Goal: Task Accomplishment & Management: Use online tool/utility

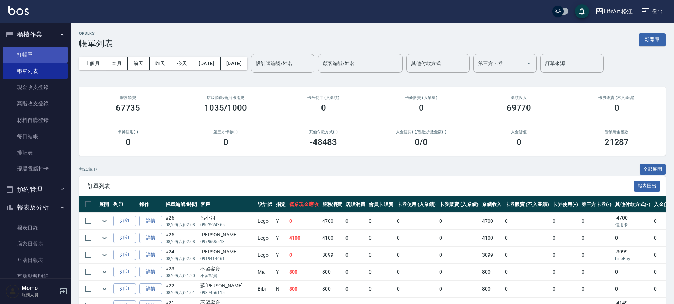
click at [57, 55] on link "打帳單" at bounding box center [35, 55] width 65 height 16
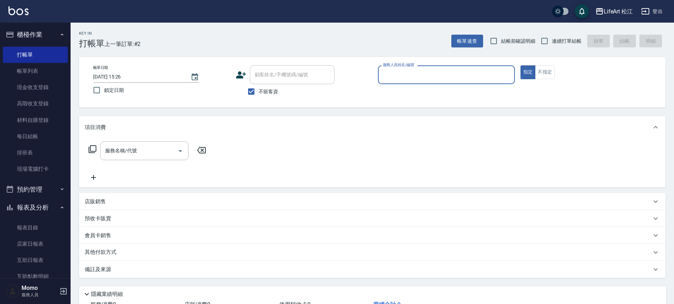
click at [425, 68] on input "服務人員姓名/編號" at bounding box center [446, 74] width 131 height 12
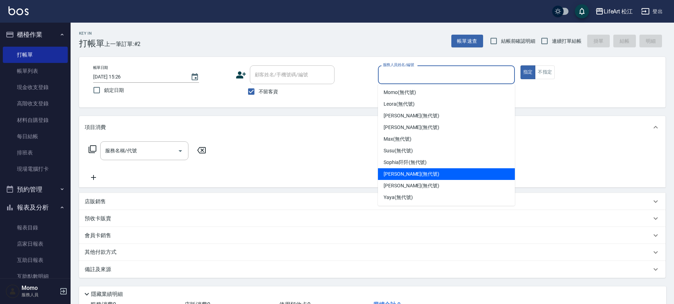
scroll to position [82, 0]
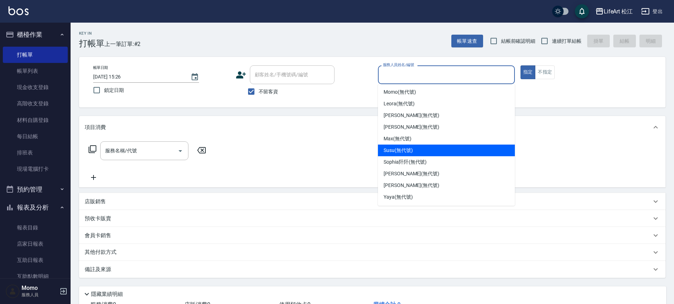
click at [422, 153] on div "Susu (無代號)" at bounding box center [446, 150] width 137 height 12
type input "Susu(無代號)"
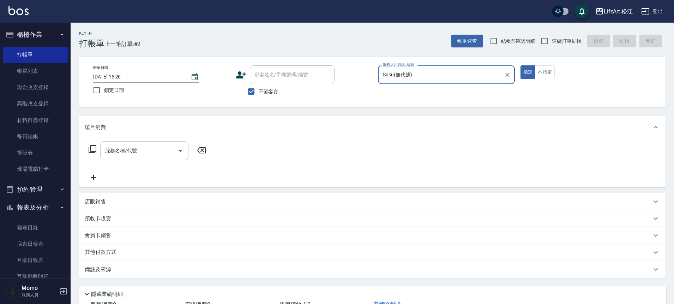
click at [178, 155] on button "Open" at bounding box center [180, 150] width 11 height 11
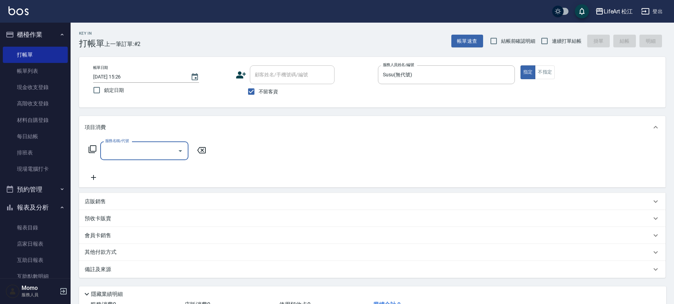
click at [163, 156] on input "服務名稱/代號" at bounding box center [138, 150] width 71 height 12
click at [163, 155] on input "服務名稱/代號" at bounding box center [138, 150] width 71 height 12
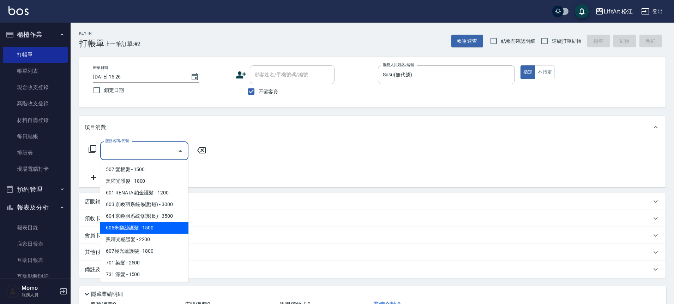
scroll to position [94, 0]
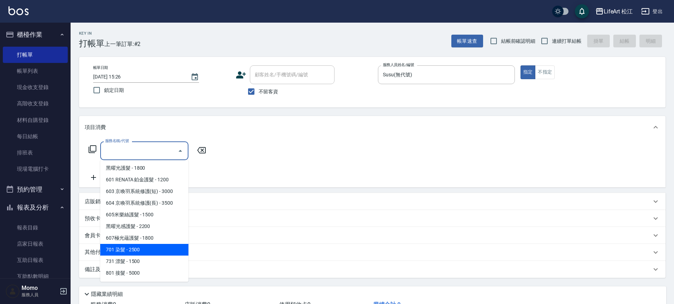
click at [146, 248] on span "701 染髮 - 2500" at bounding box center [144, 250] width 88 height 12
type input "701 染髮(701)"
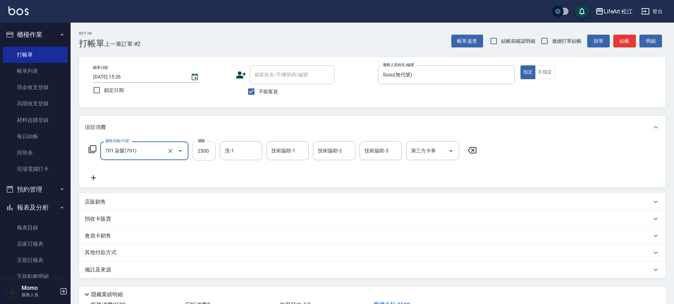
click at [207, 155] on input "2500" at bounding box center [204, 150] width 23 height 19
type input "2000"
click at [98, 178] on icon at bounding box center [94, 177] width 18 height 8
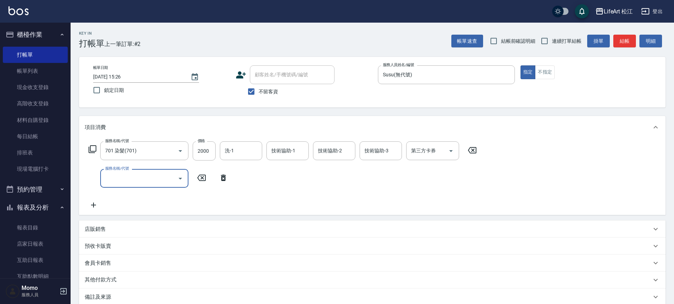
click at [118, 180] on input "服務名稱/代號" at bounding box center [138, 178] width 71 height 12
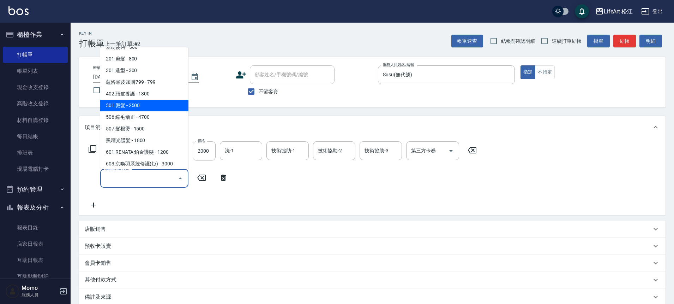
scroll to position [0, 0]
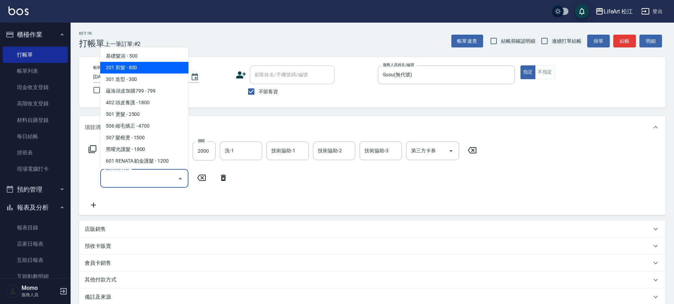
click at [159, 64] on span "201 剪髮 - 800" at bounding box center [144, 68] width 88 height 12
type input "201 剪髮(201)"
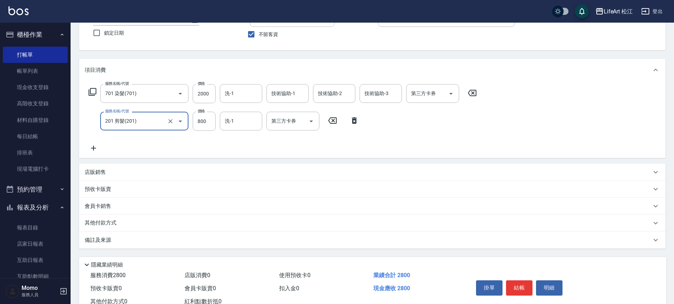
scroll to position [61, 0]
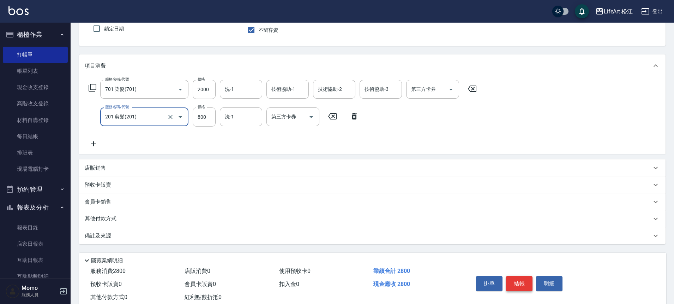
click at [518, 280] on button "結帳" at bounding box center [519, 283] width 26 height 15
